Goal: Check status: Check status

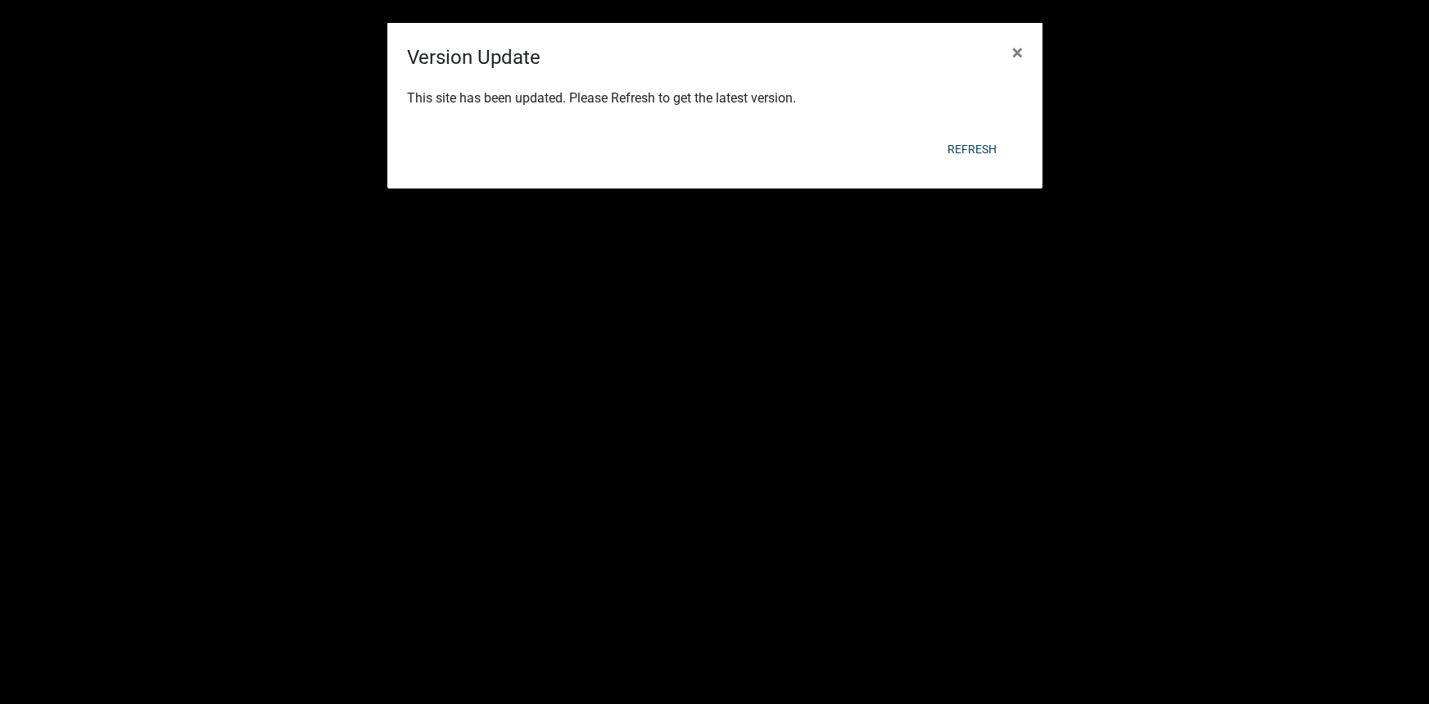
select select "2: 50"
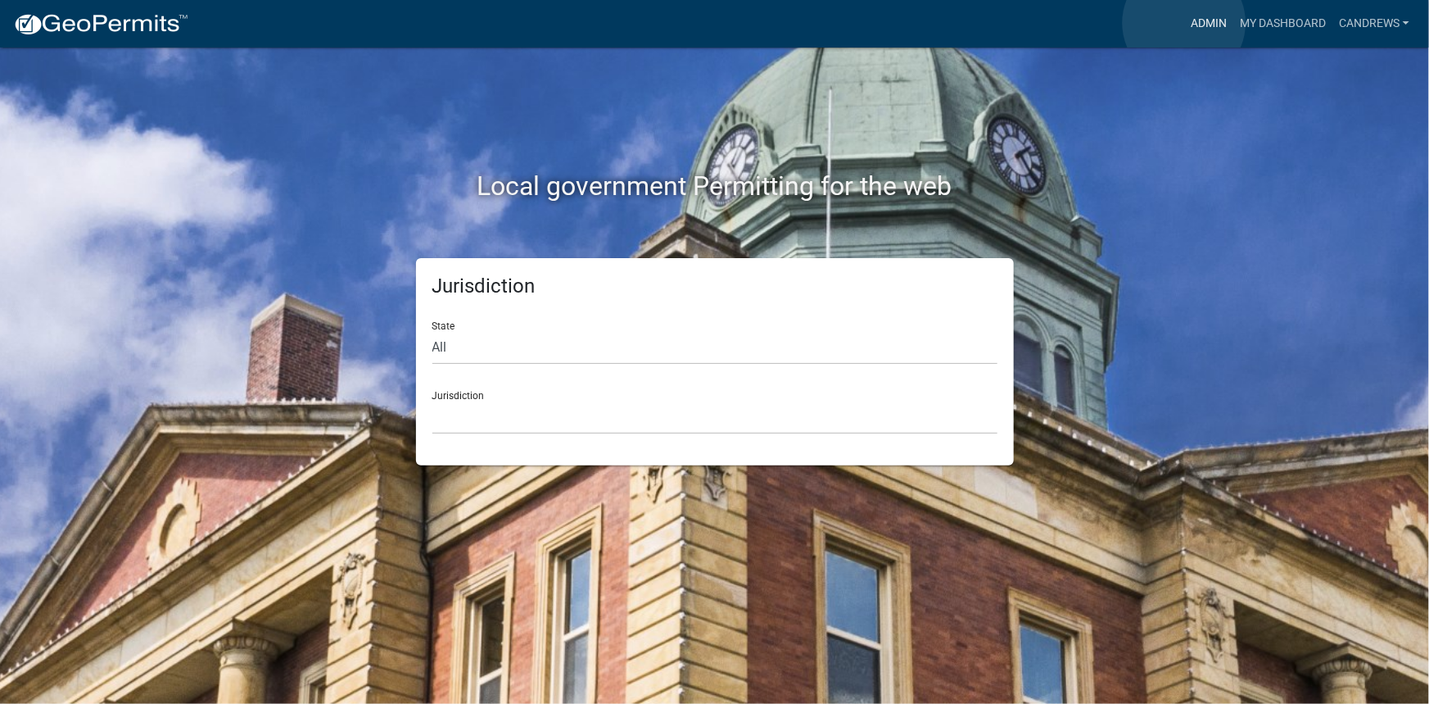
click at [1185, 23] on link "Admin" at bounding box center [1209, 23] width 49 height 31
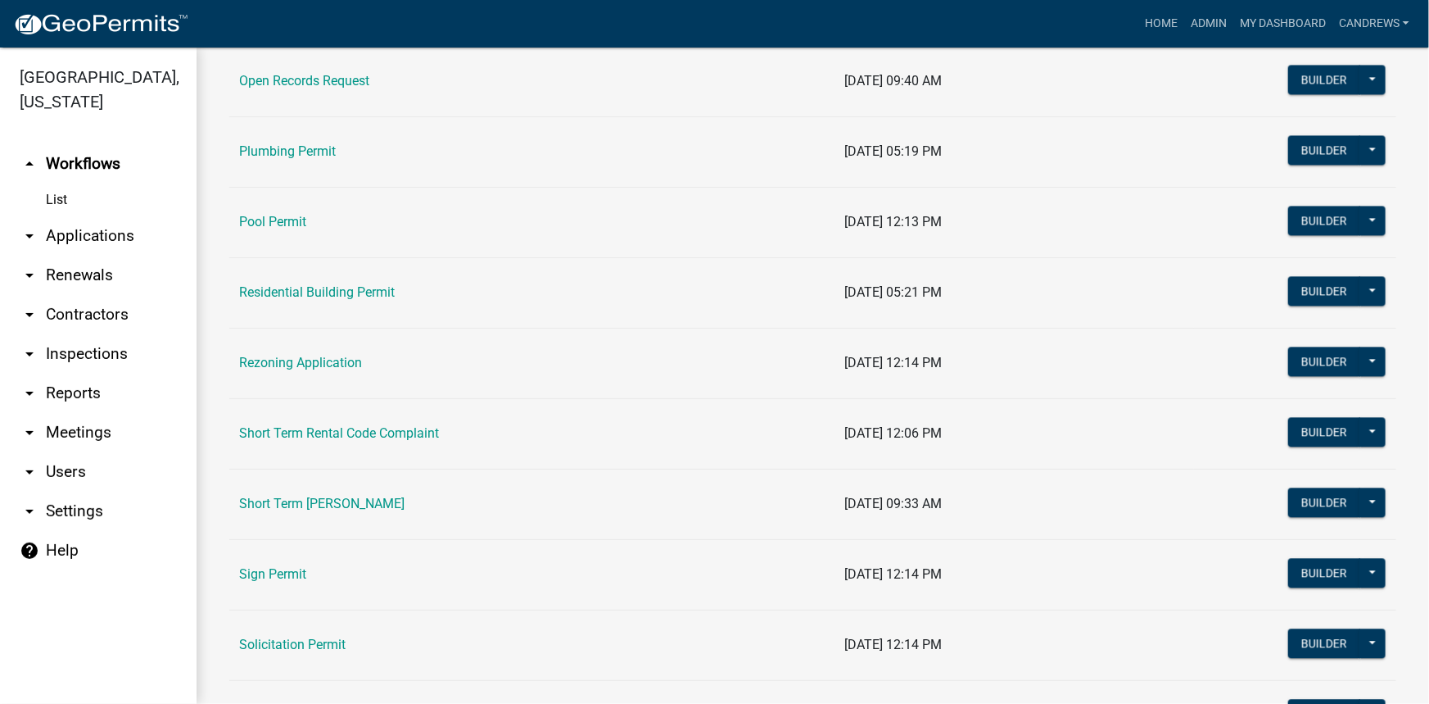
scroll to position [1787, 0]
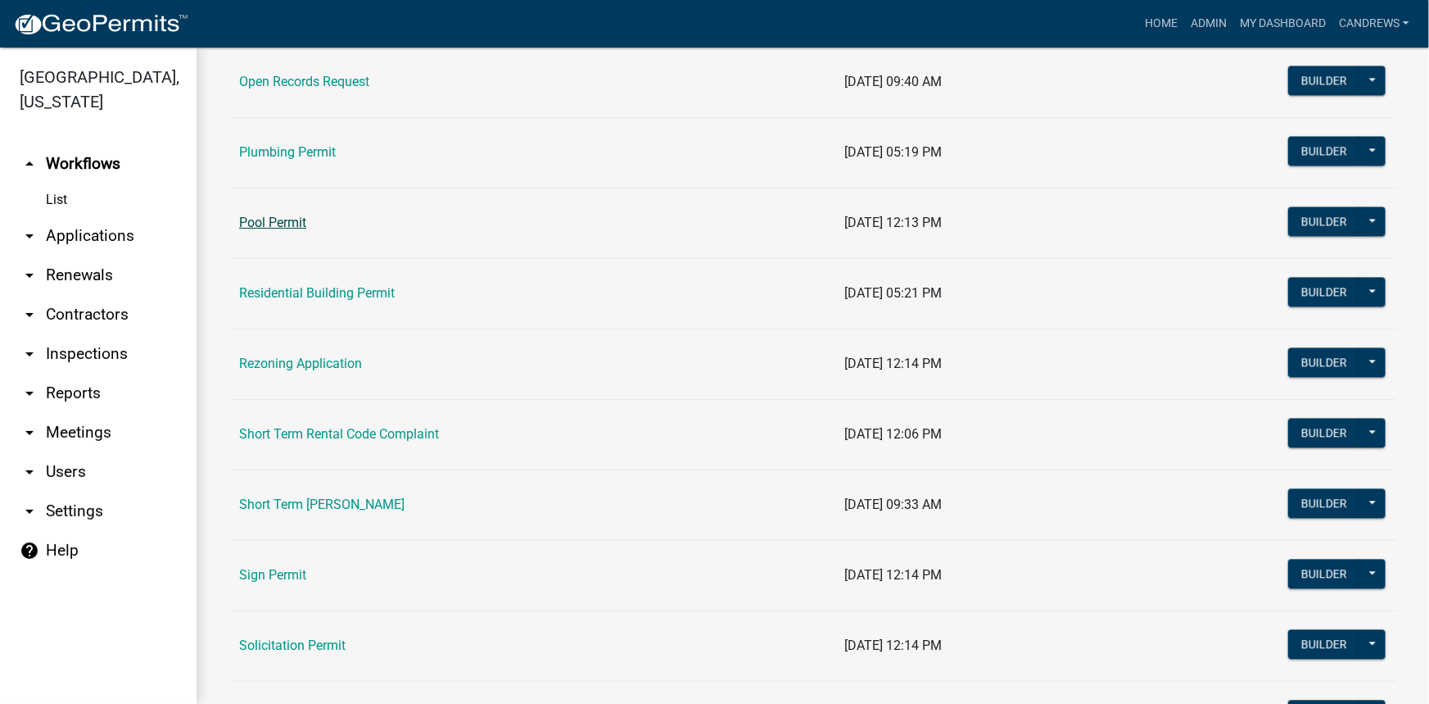
click at [293, 218] on link "Pool Permit" at bounding box center [272, 223] width 67 height 16
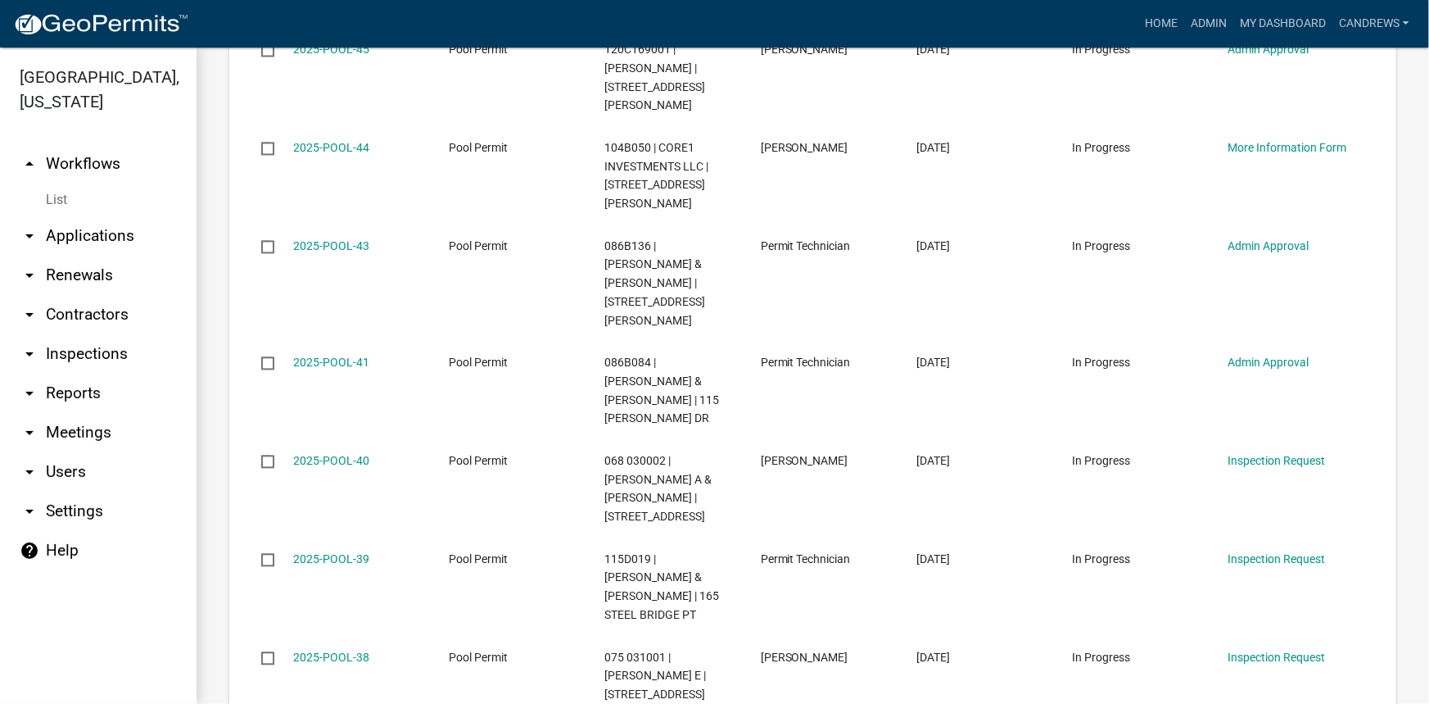
scroll to position [1534, 0]
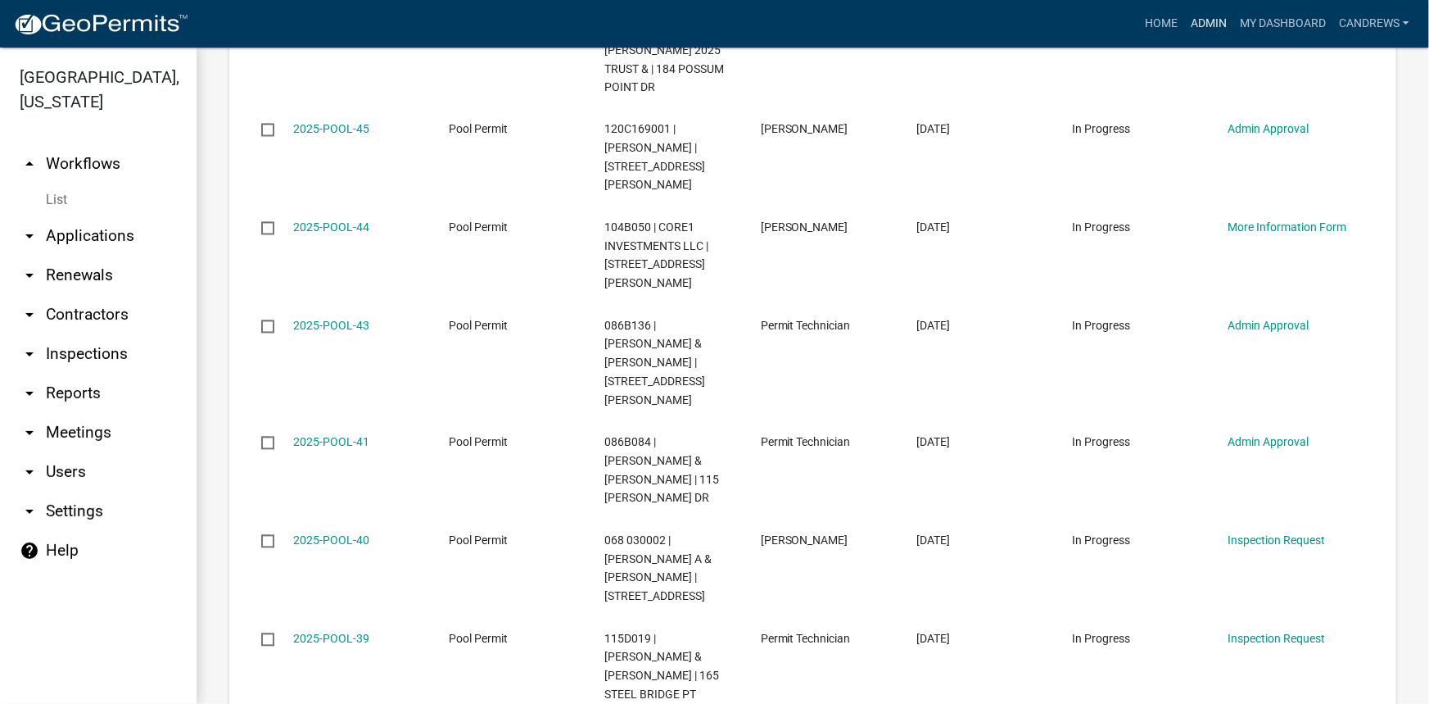
click at [1213, 21] on link "Admin" at bounding box center [1209, 23] width 49 height 31
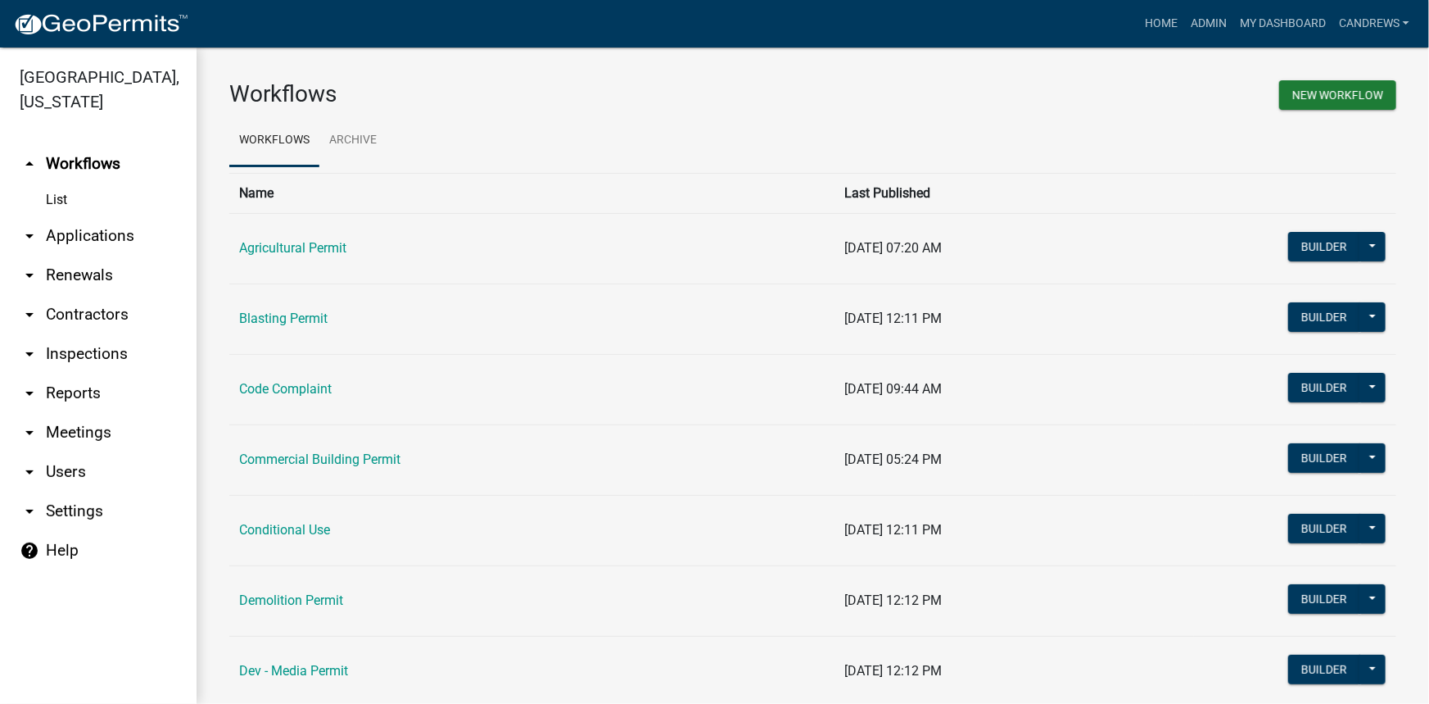
click at [98, 238] on link "arrow_drop_down Applications" at bounding box center [98, 235] width 197 height 39
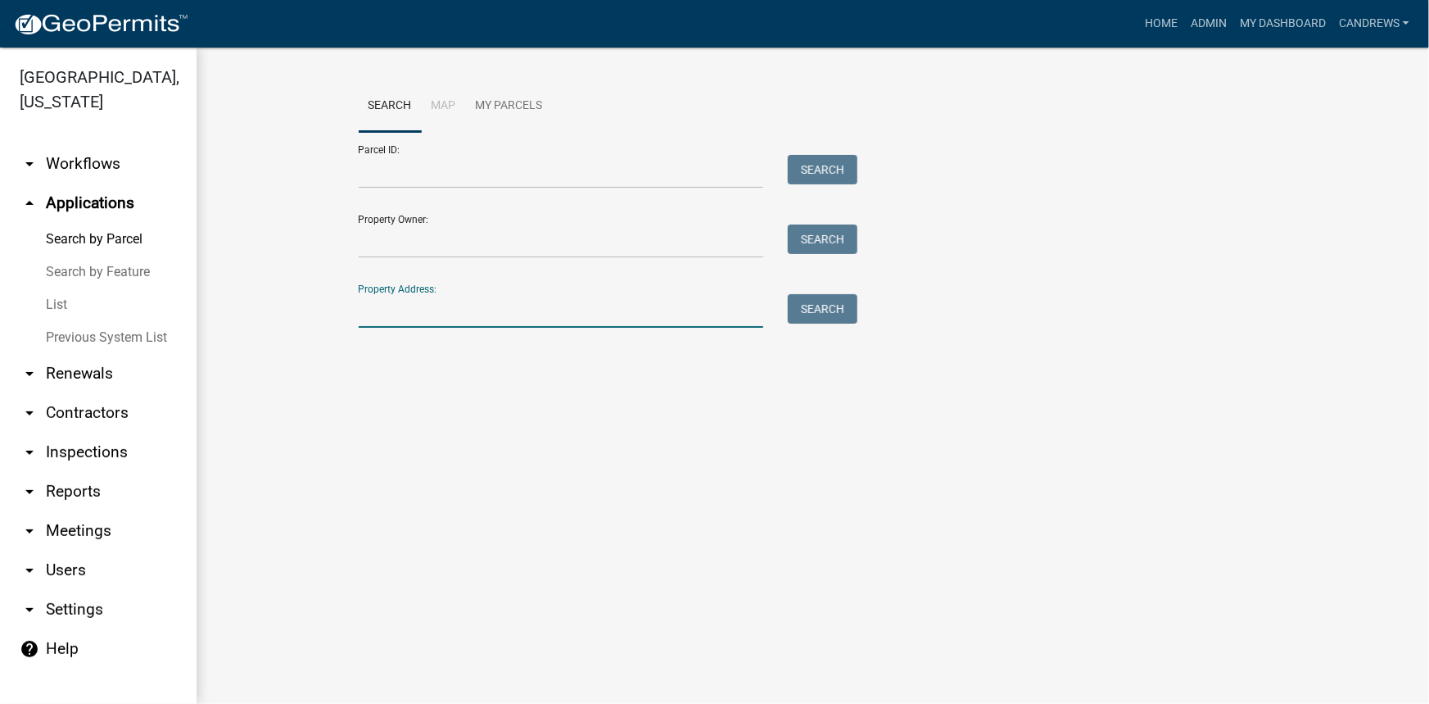
click at [394, 303] on input "Property Address:" at bounding box center [561, 311] width 405 height 34
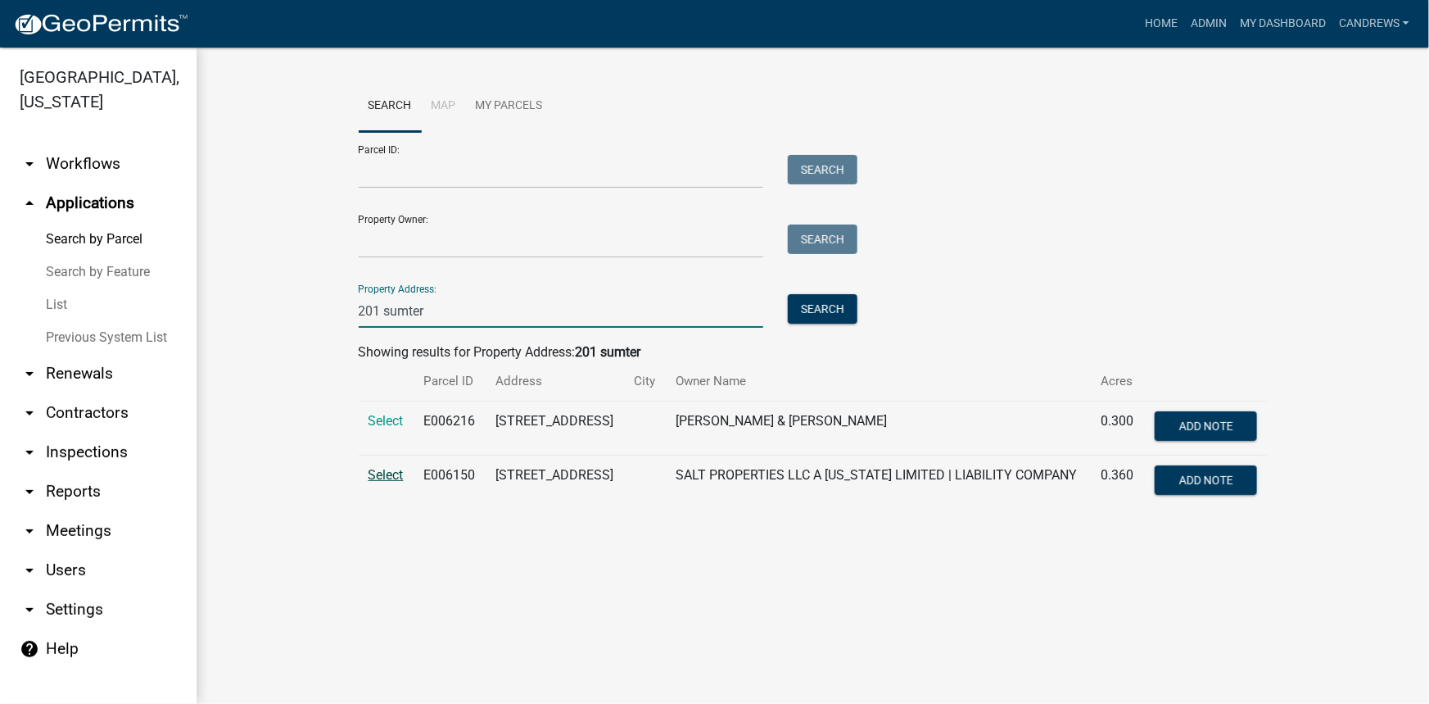
type input "201 sumter"
click at [392, 477] on span "Select" at bounding box center [386, 475] width 35 height 16
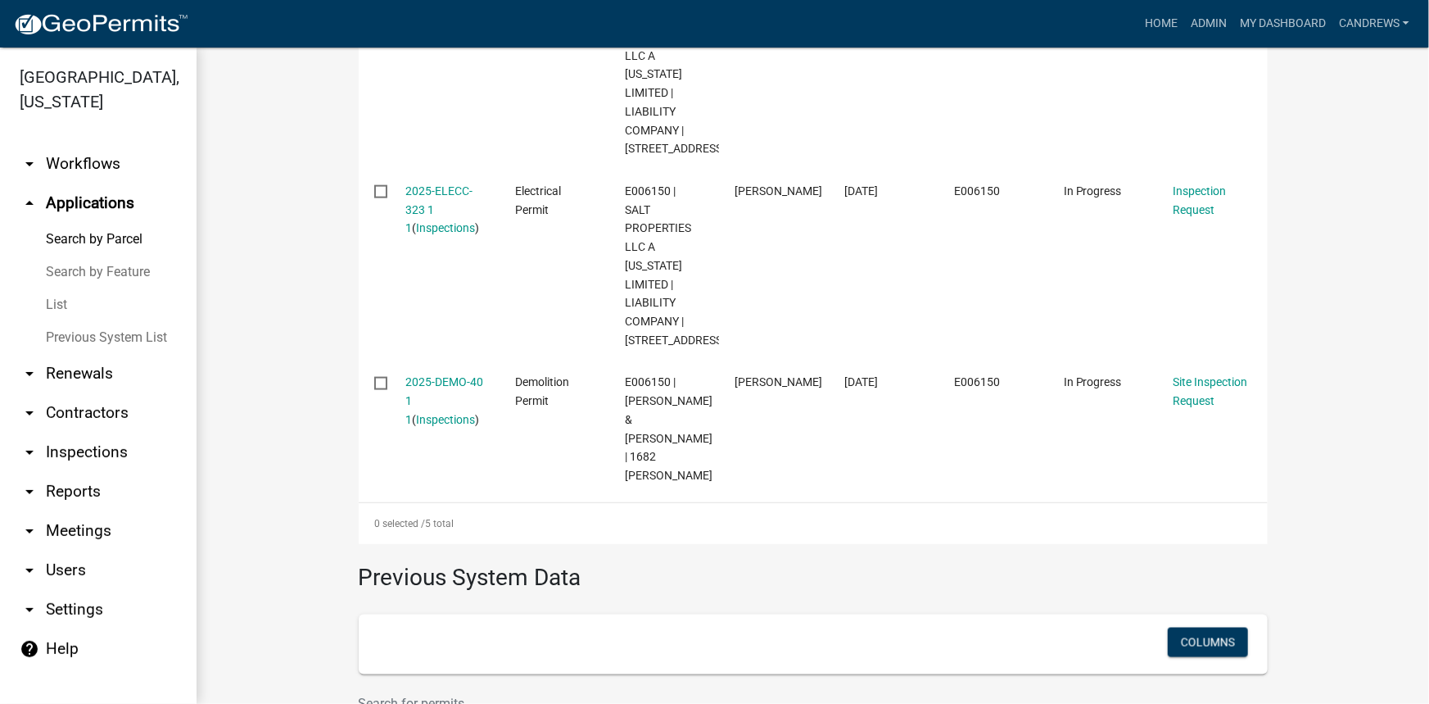
scroll to position [1042, 0]
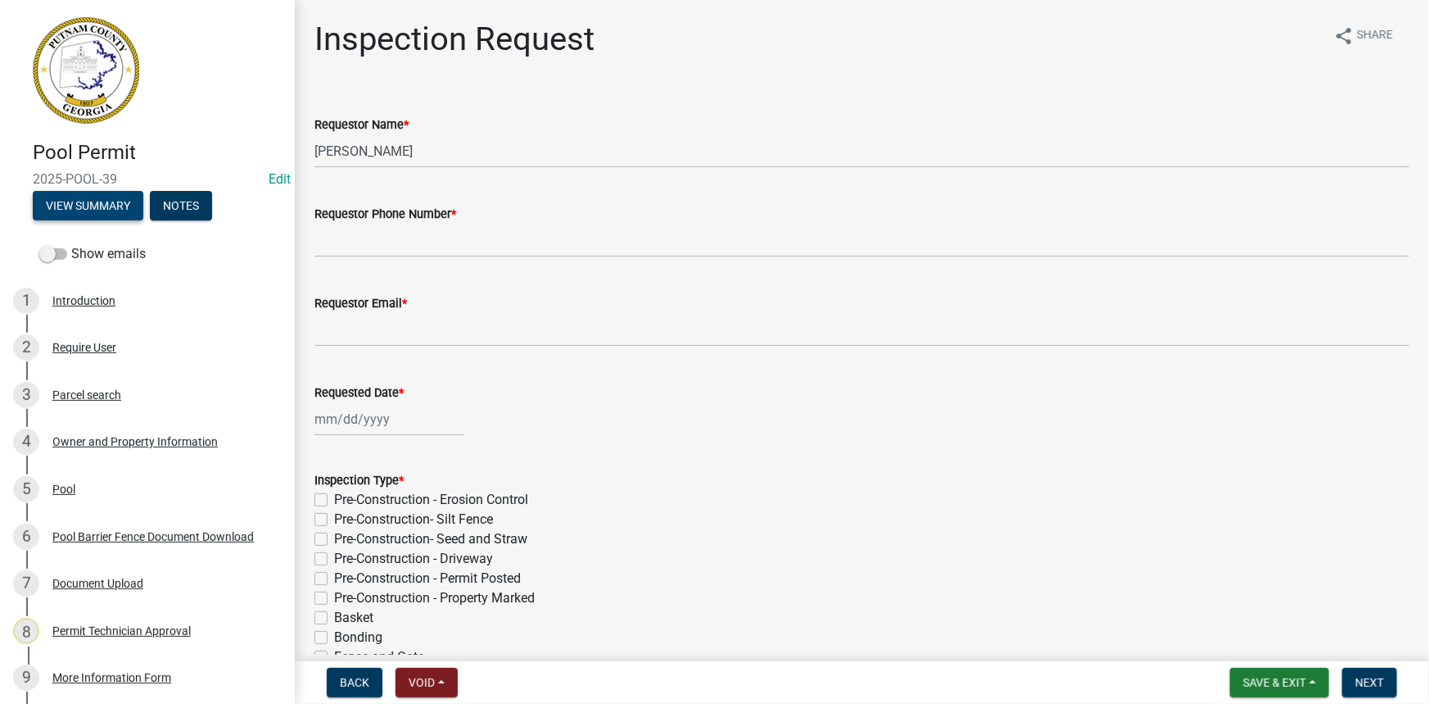
click at [101, 211] on button "View Summary" at bounding box center [88, 205] width 111 height 29
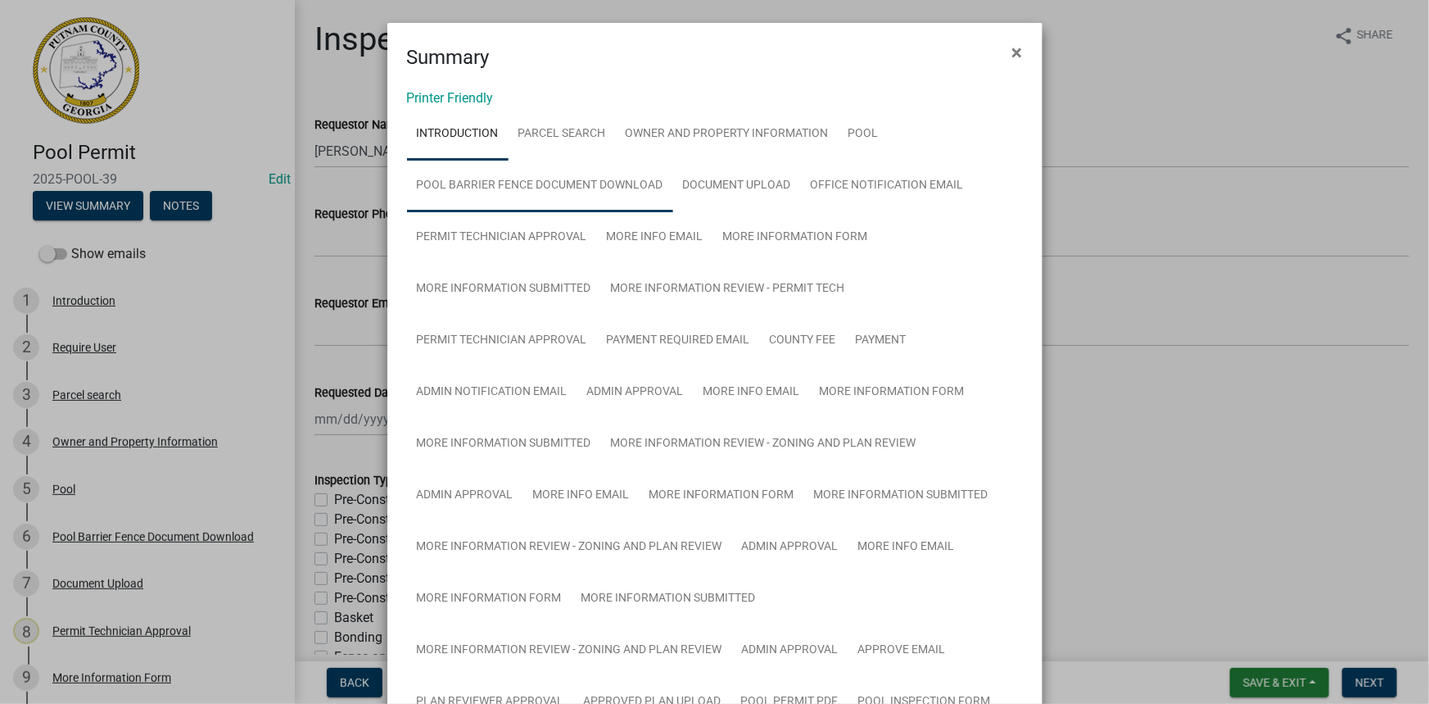
click at [532, 169] on link "Pool Barrier Fence Document Download" at bounding box center [540, 186] width 266 height 52
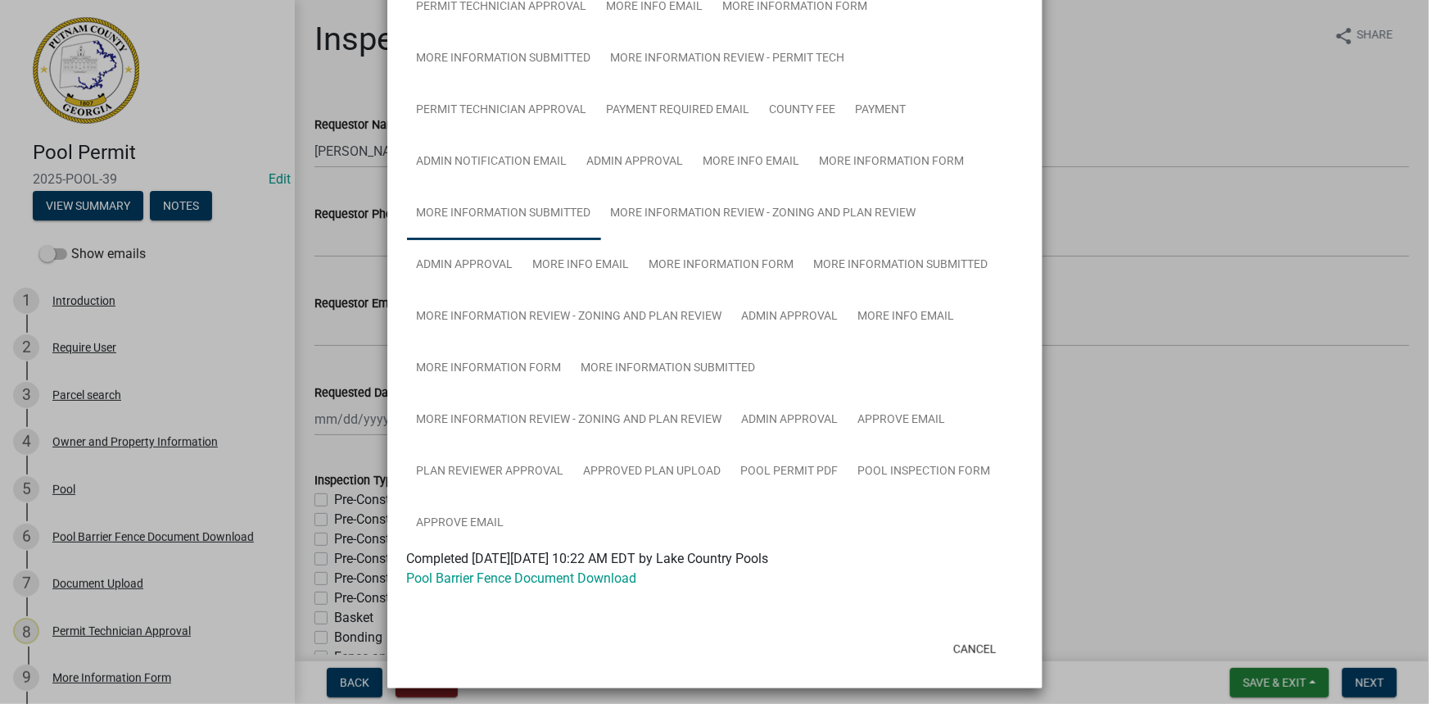
scroll to position [234, 0]
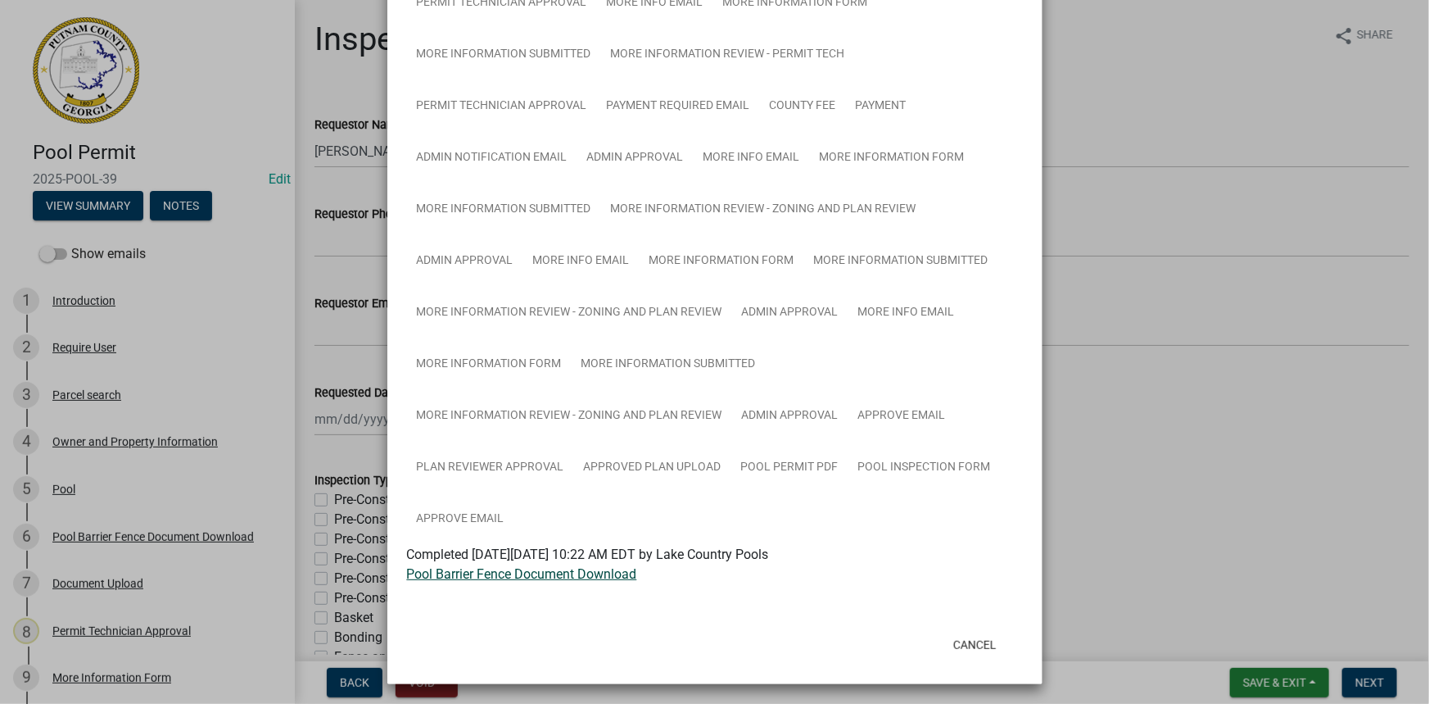
click at [478, 570] on link "Pool Barrier Fence Document Download" at bounding box center [522, 574] width 230 height 16
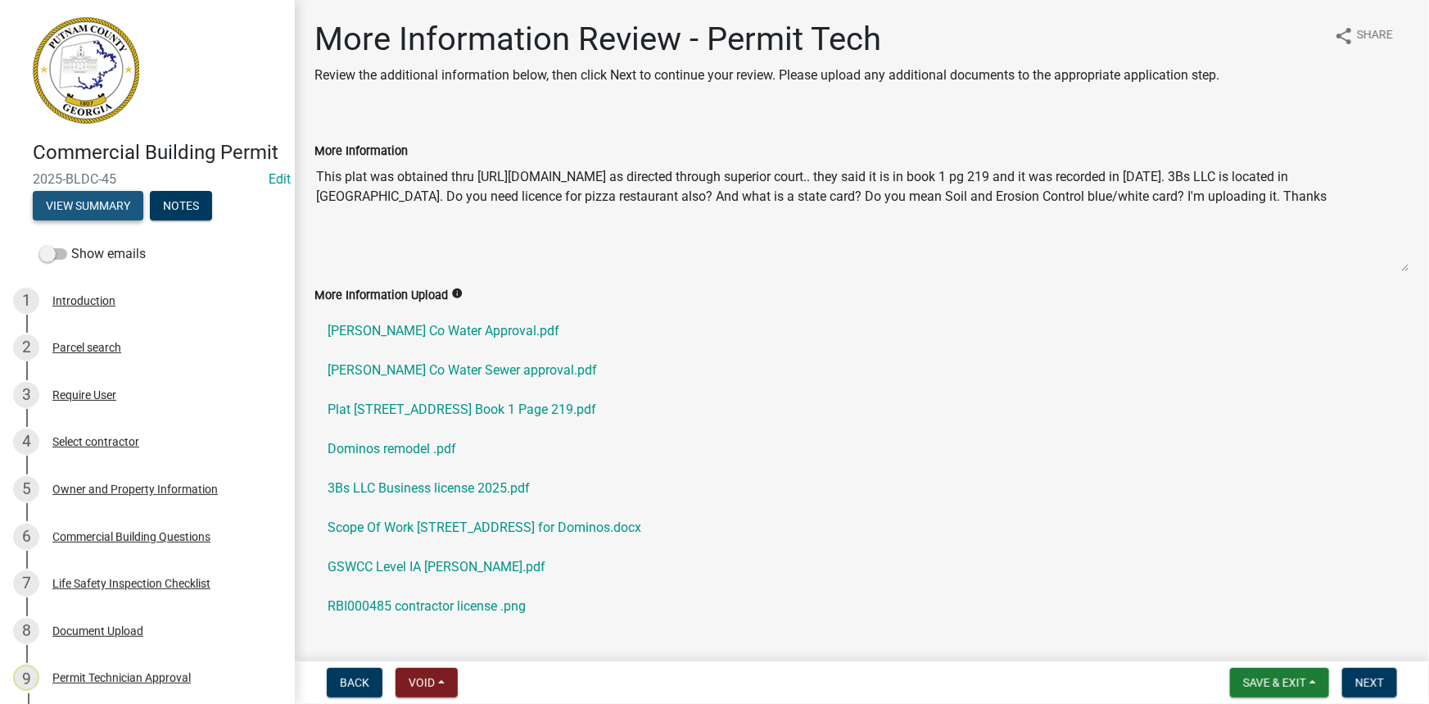
click at [123, 220] on button "View Summary" at bounding box center [88, 205] width 111 height 29
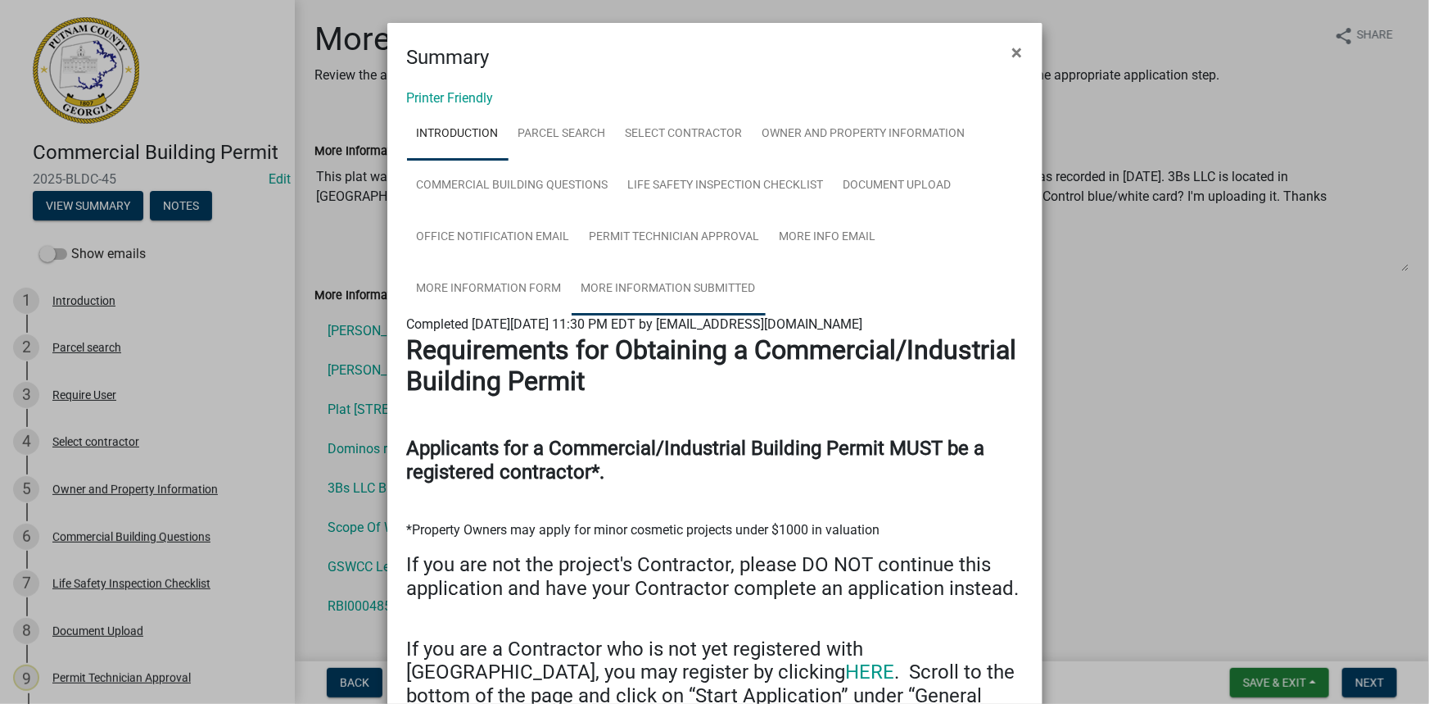
click at [587, 299] on link "More Information Submitted" at bounding box center [669, 289] width 194 height 52
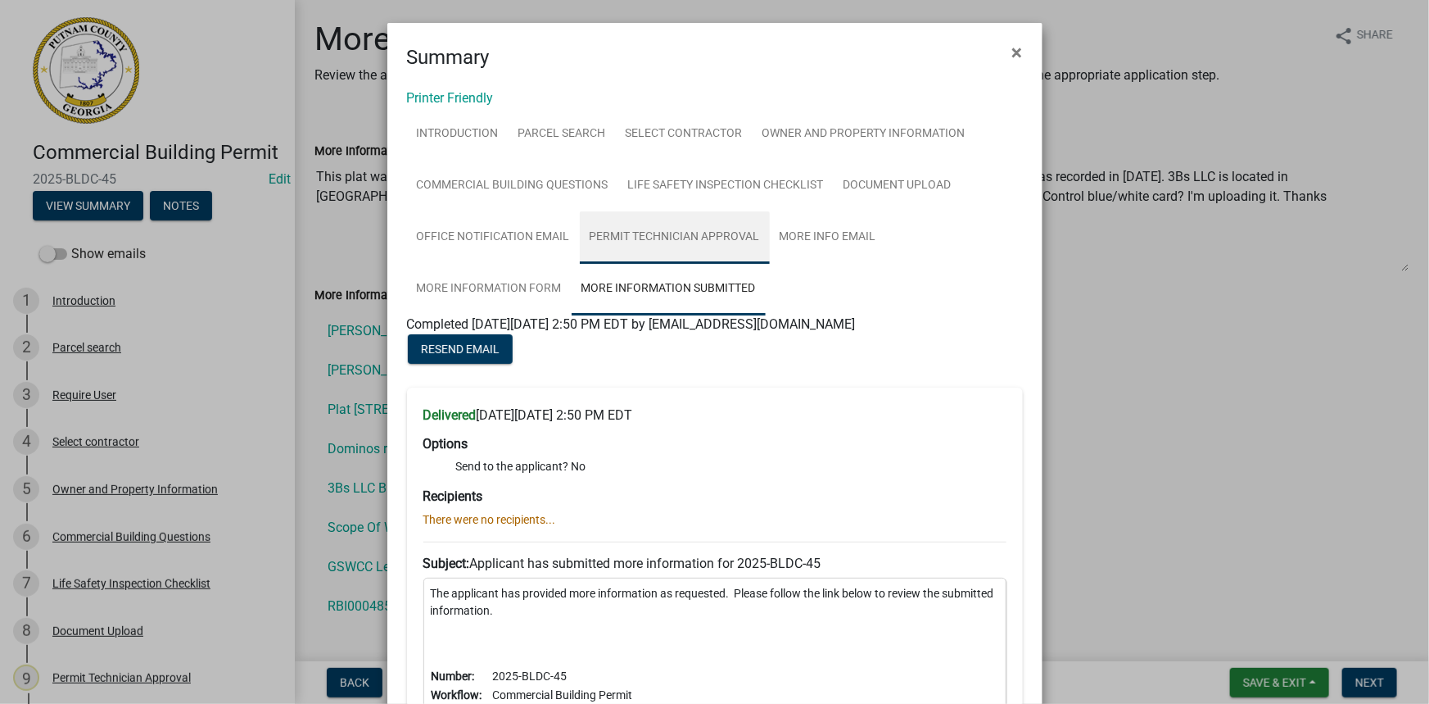
click at [689, 237] on link "Permit Technician Approval" at bounding box center [675, 237] width 190 height 52
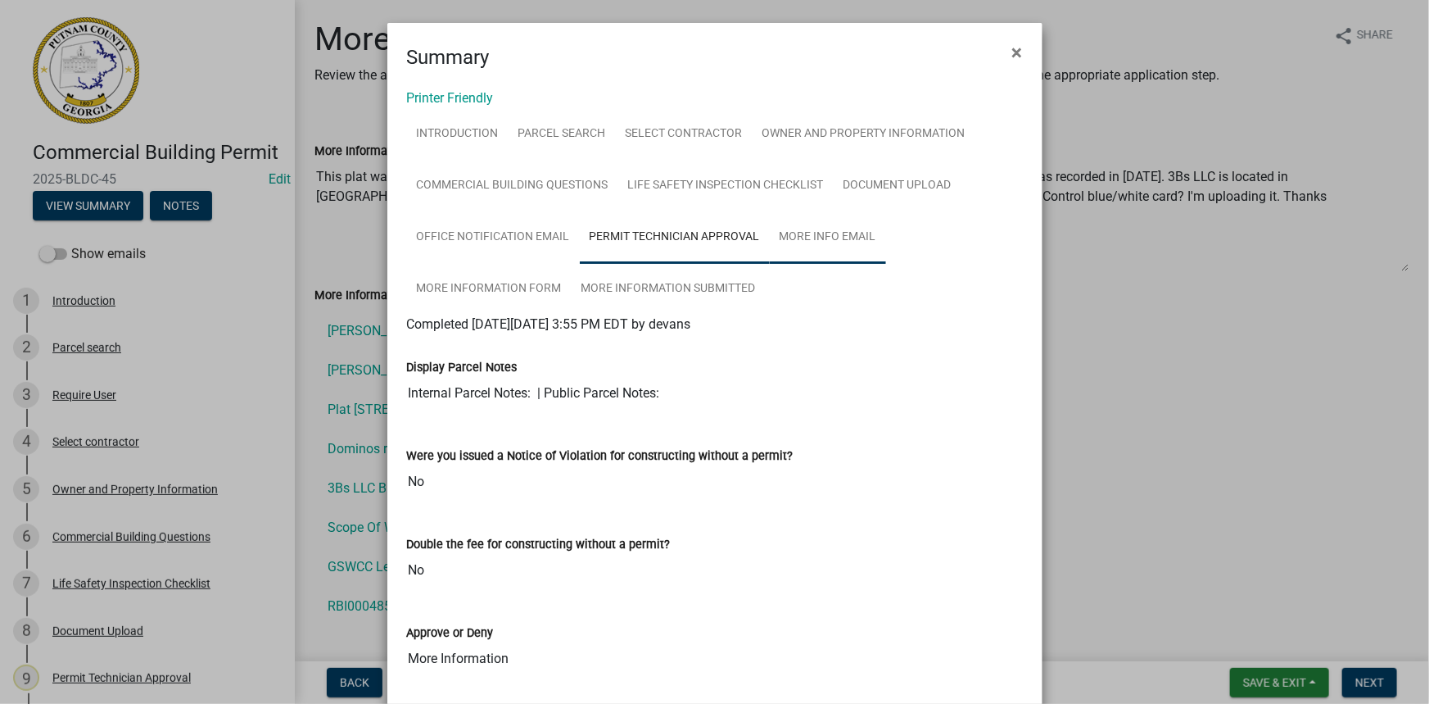
click at [804, 237] on link "More Info Email" at bounding box center [828, 237] width 116 height 52
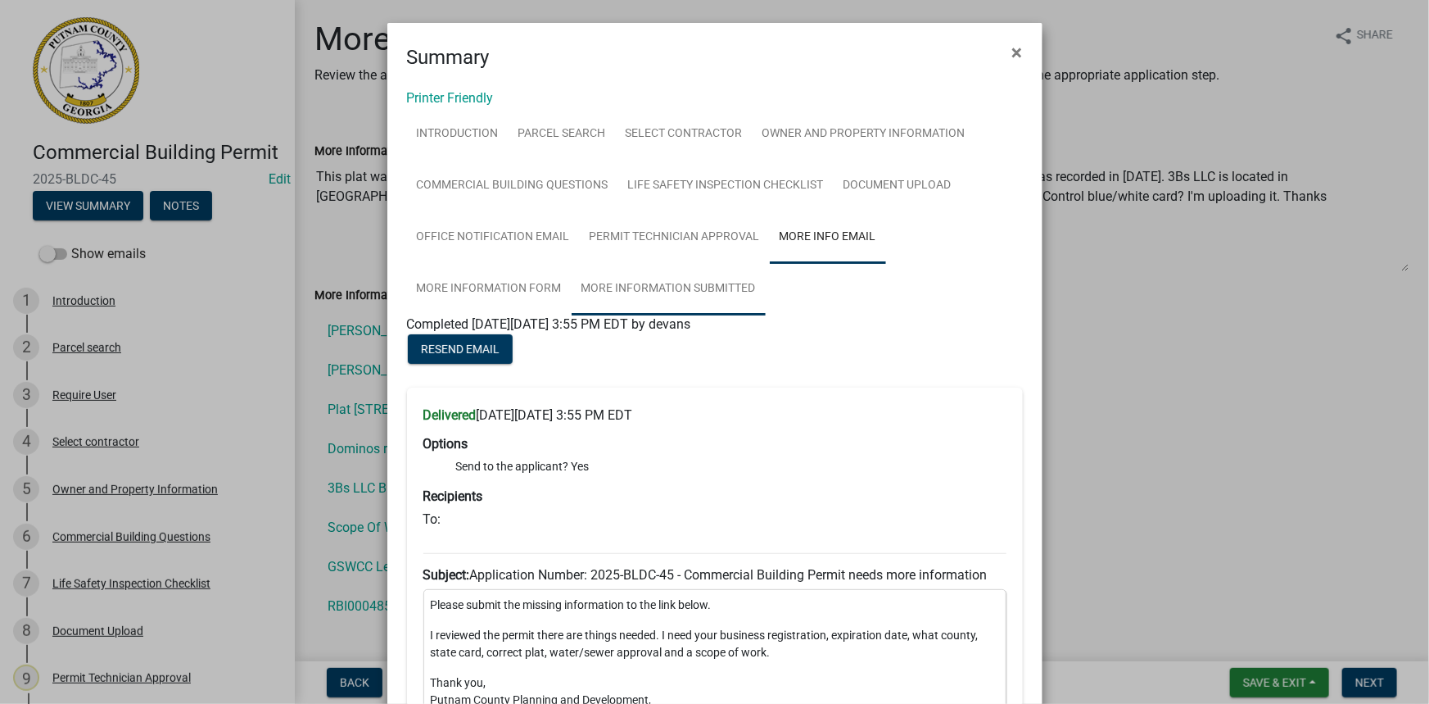
click at [601, 283] on link "More Information Submitted" at bounding box center [669, 289] width 194 height 52
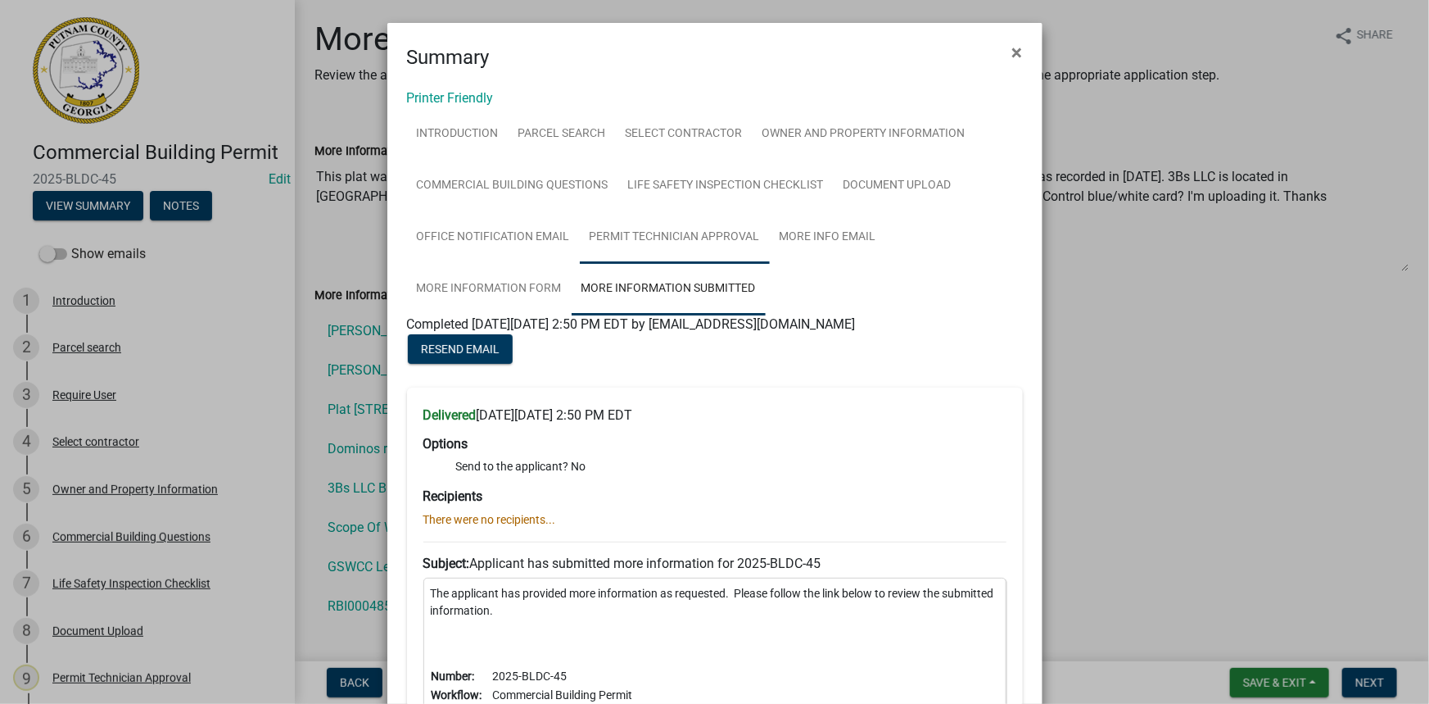
drag, startPoint x: 688, startPoint y: 245, endPoint x: 714, endPoint y: 242, distance: 26.4
click at [689, 245] on link "Permit Technician Approval" at bounding box center [675, 237] width 190 height 52
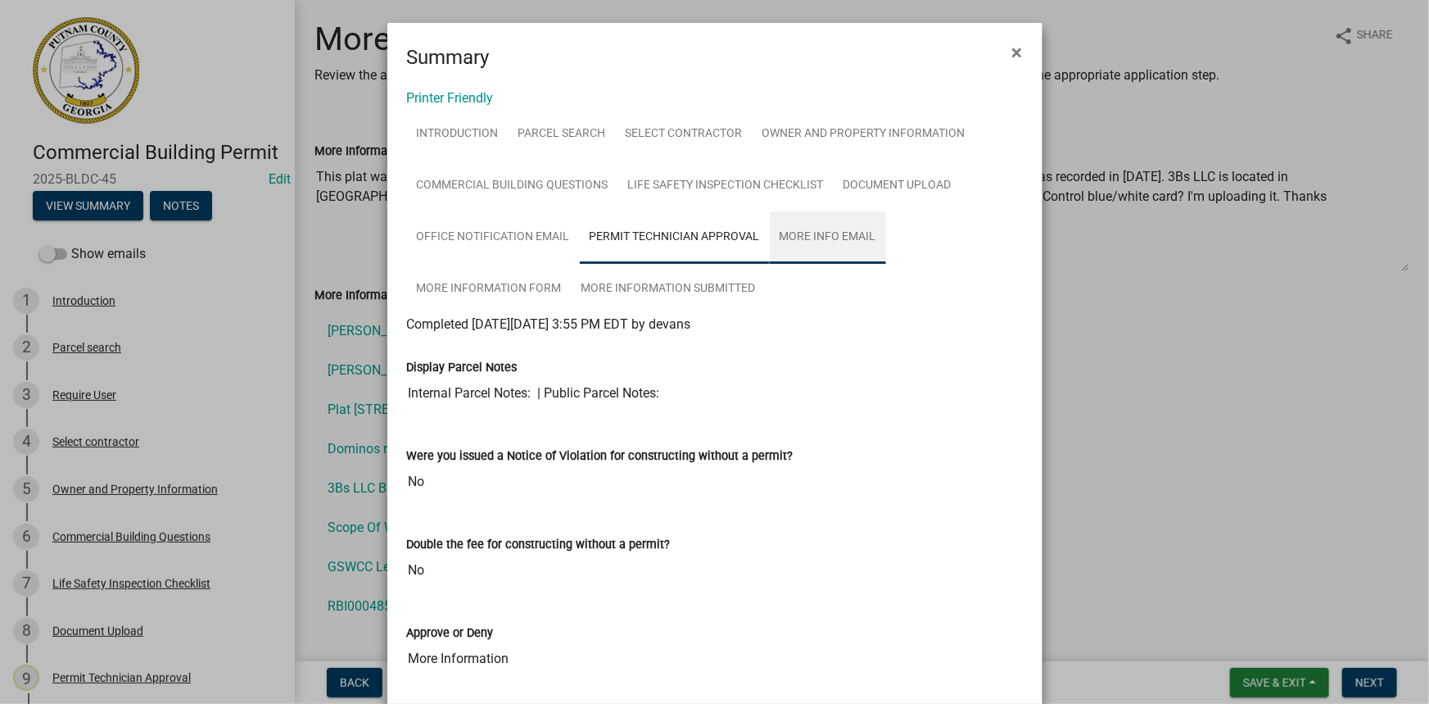
click at [809, 228] on link "More Info Email" at bounding box center [828, 237] width 116 height 52
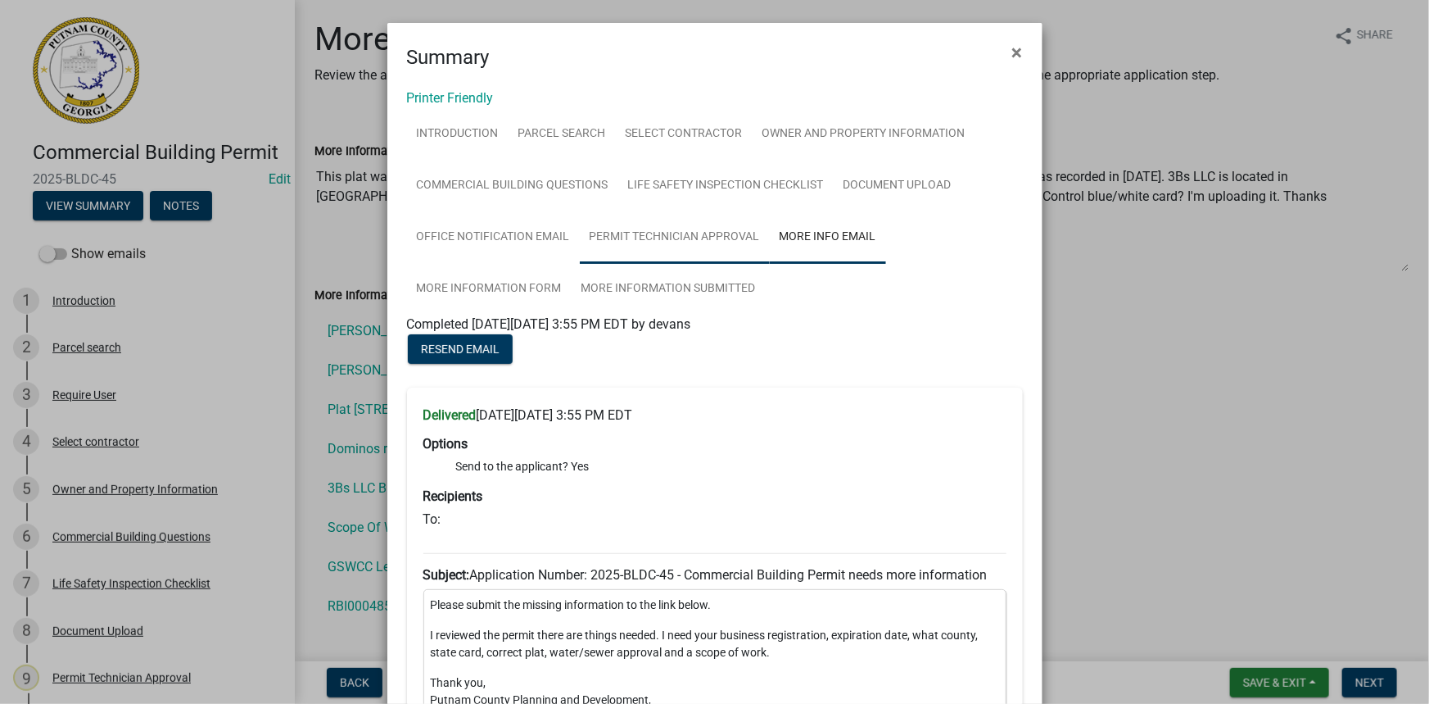
click at [714, 242] on link "Permit Technician Approval" at bounding box center [675, 237] width 190 height 52
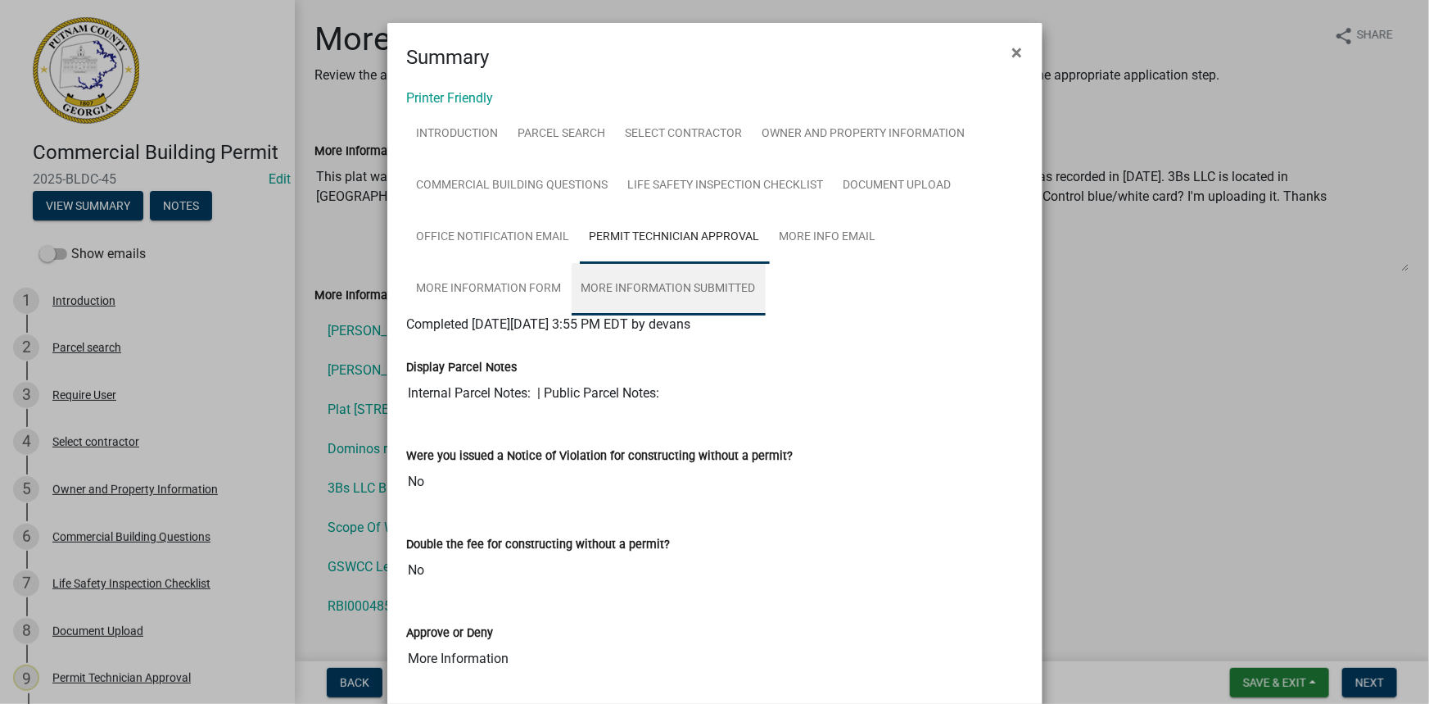
click at [652, 308] on link "More Information Submitted" at bounding box center [669, 289] width 194 height 52
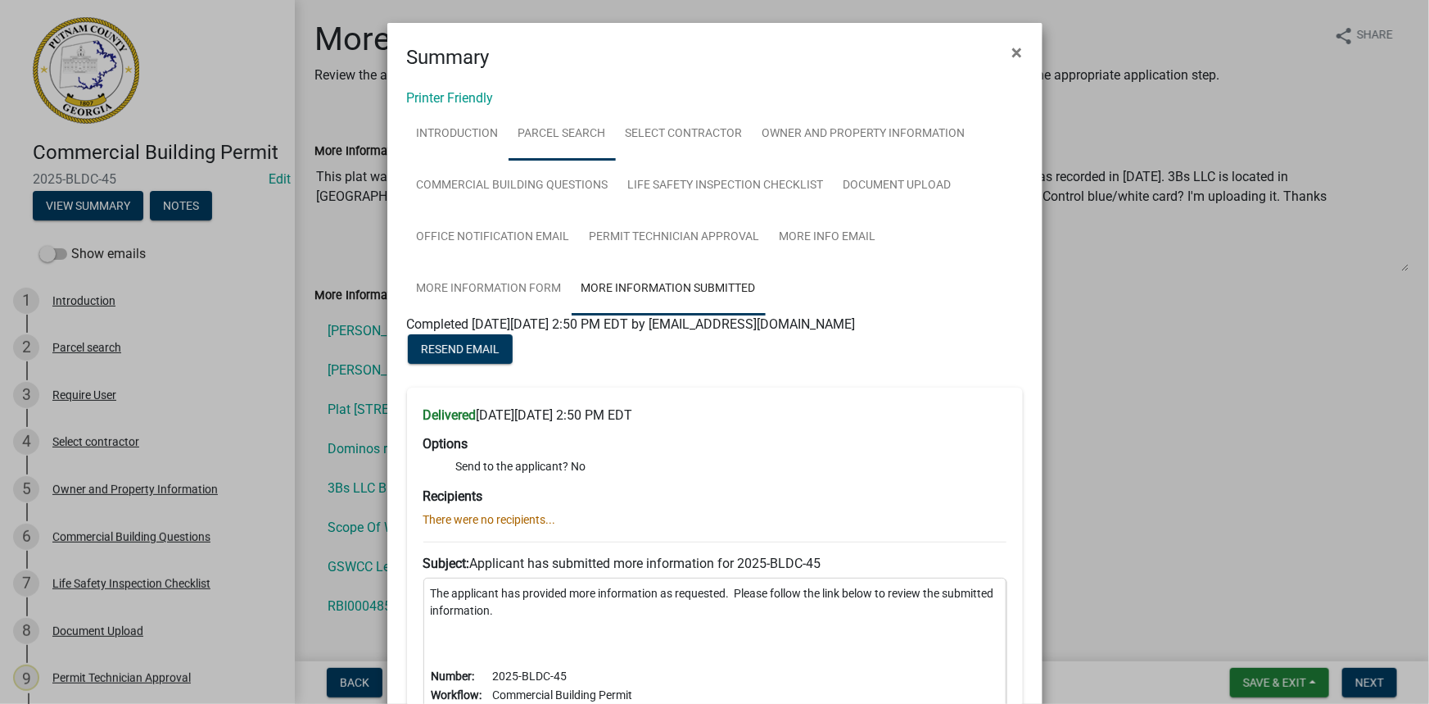
click at [581, 131] on link "Parcel search" at bounding box center [562, 134] width 107 height 52
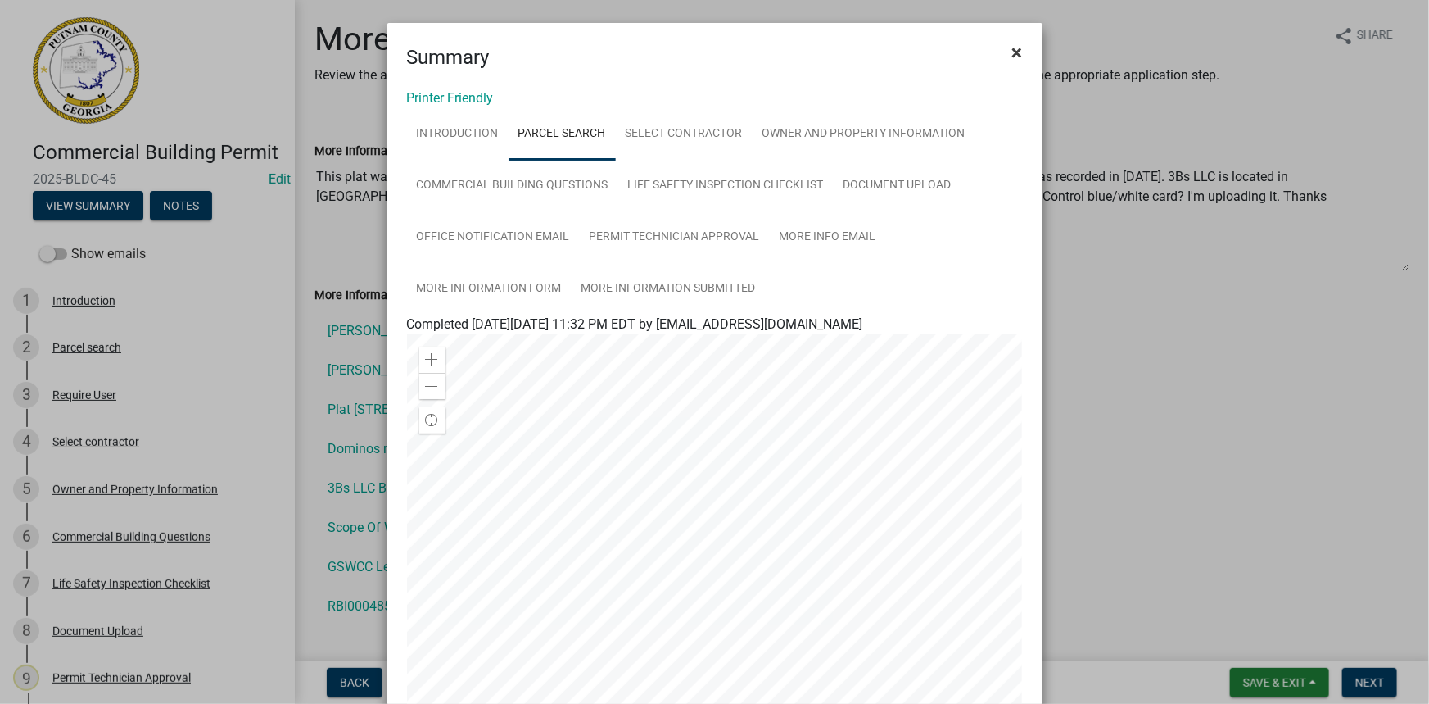
click at [1013, 55] on span "×" at bounding box center [1018, 52] width 11 height 23
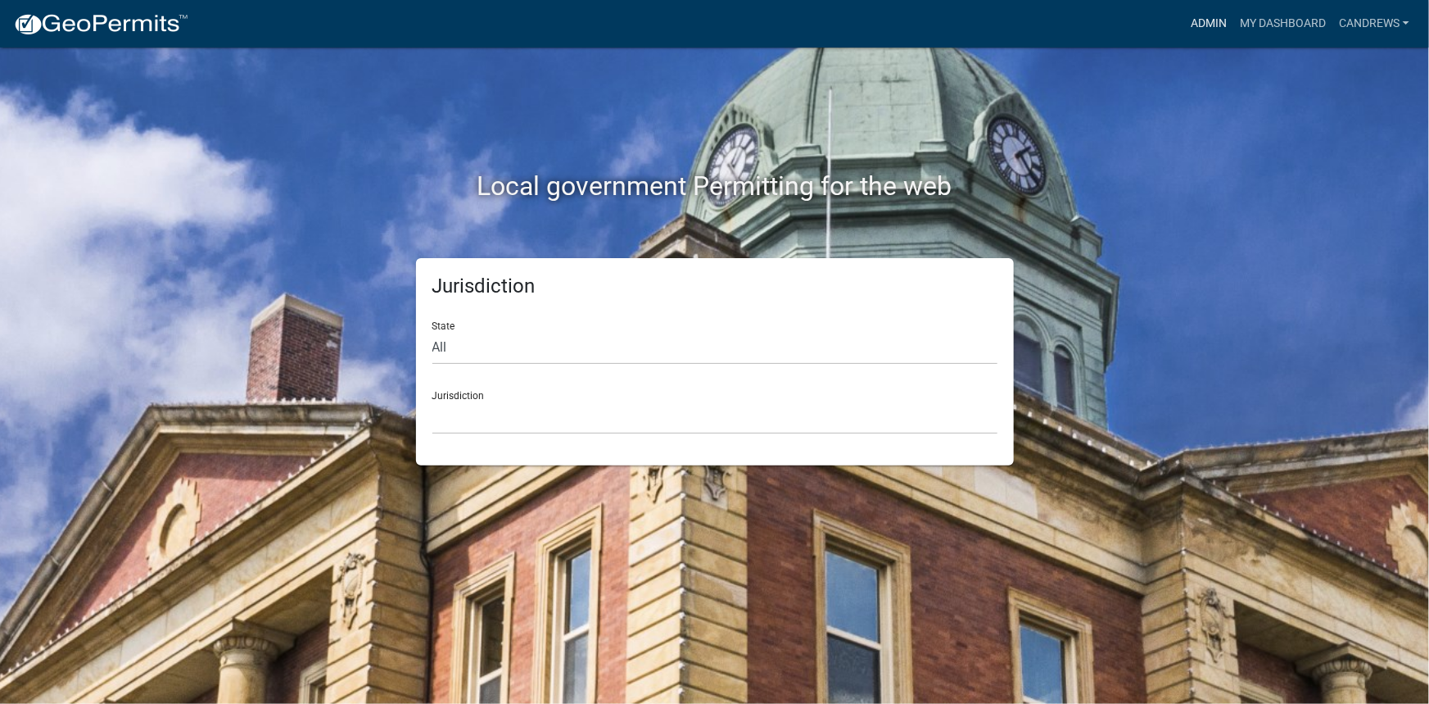
click at [1195, 16] on link "Admin" at bounding box center [1209, 23] width 49 height 31
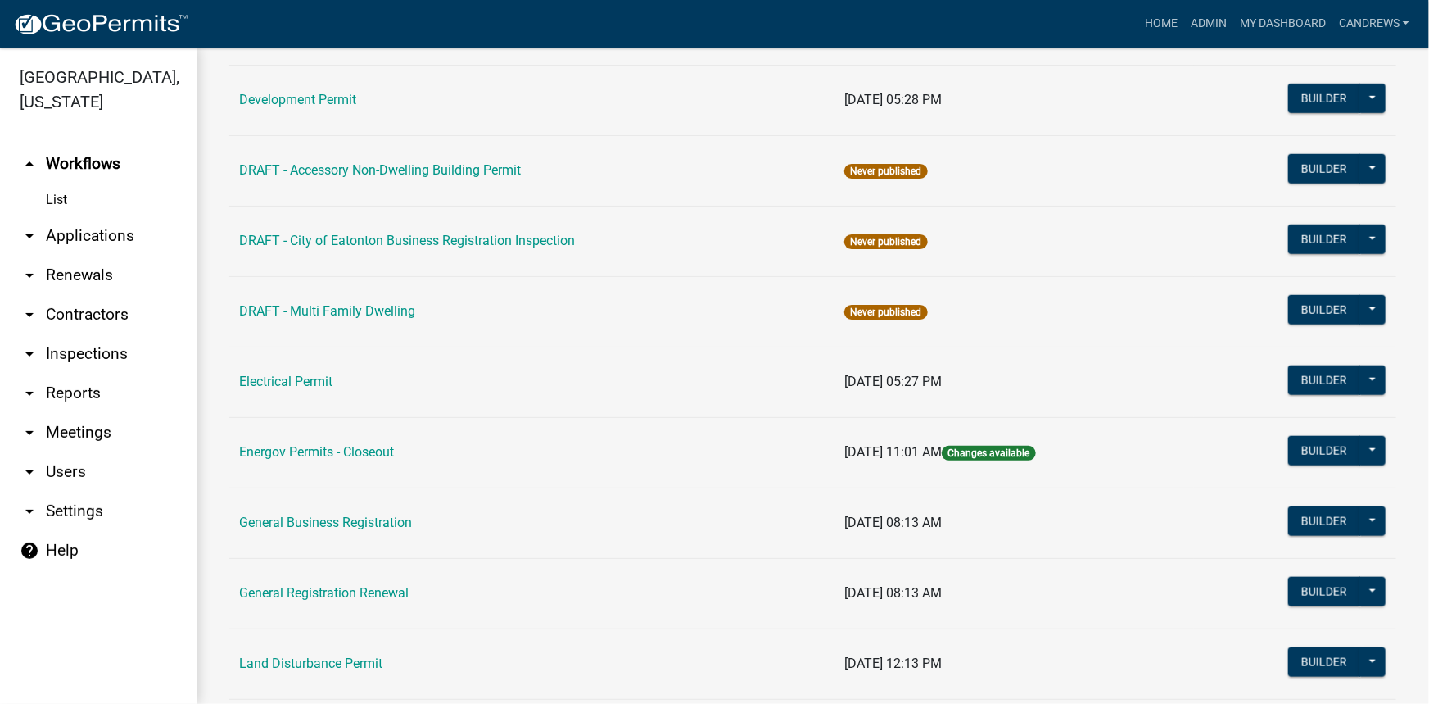
scroll to position [745, 0]
